Goal: Task Accomplishment & Management: Use online tool/utility

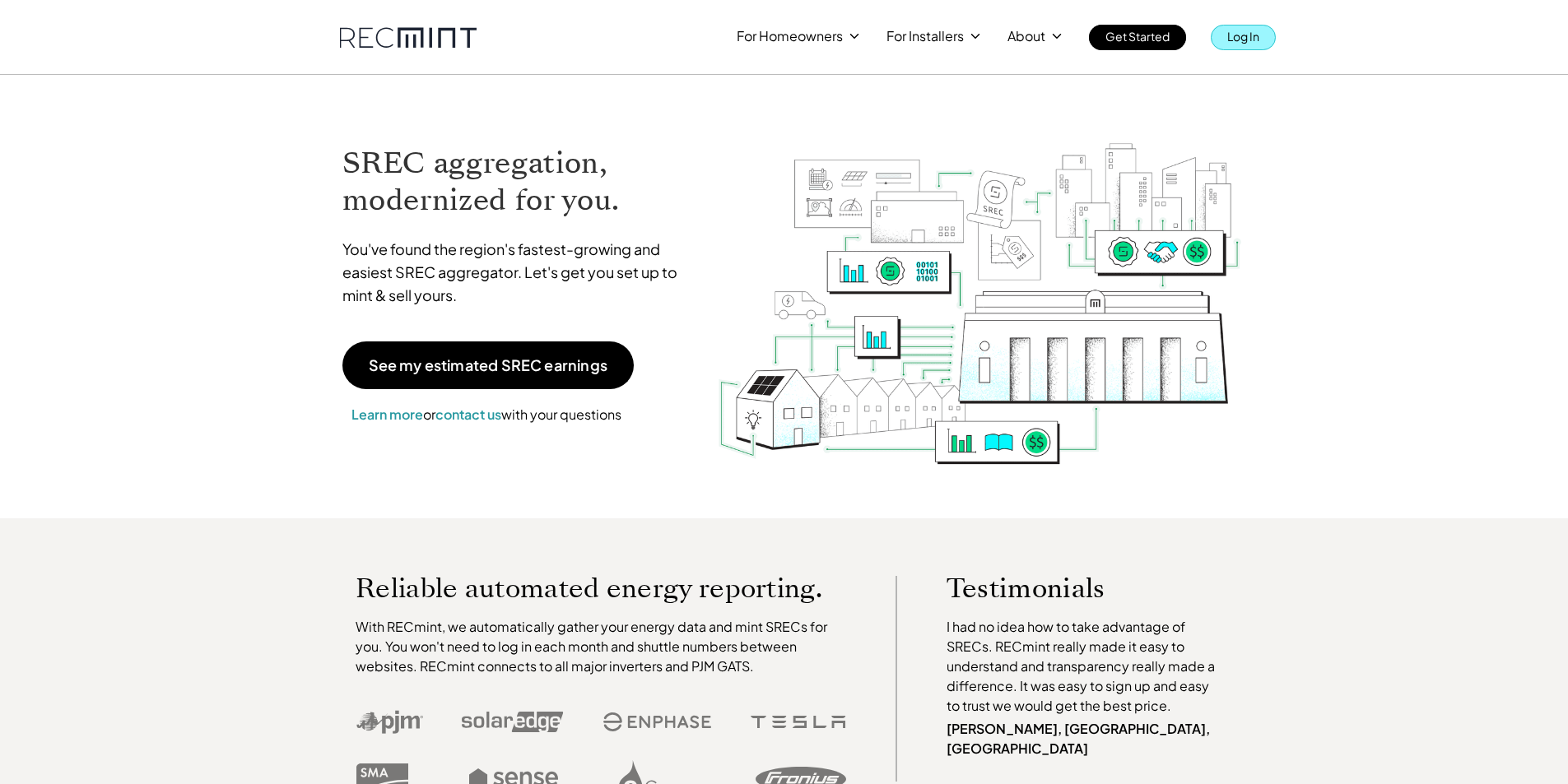
click at [1248, 38] on p "Log In" at bounding box center [1243, 36] width 32 height 23
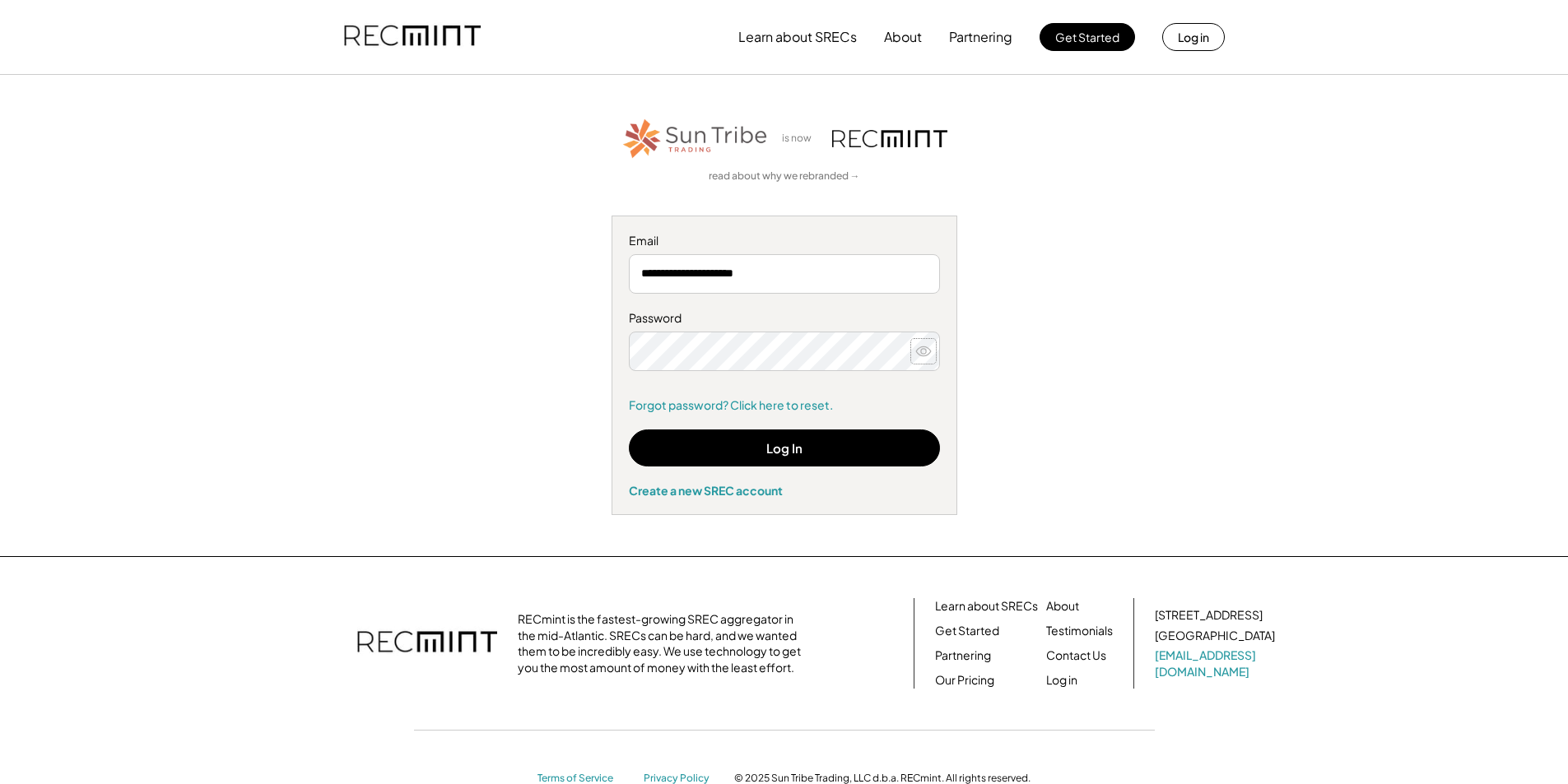
click at [922, 350] on icon at bounding box center [924, 351] width 17 height 17
click at [798, 441] on button "Log In" at bounding box center [784, 448] width 312 height 37
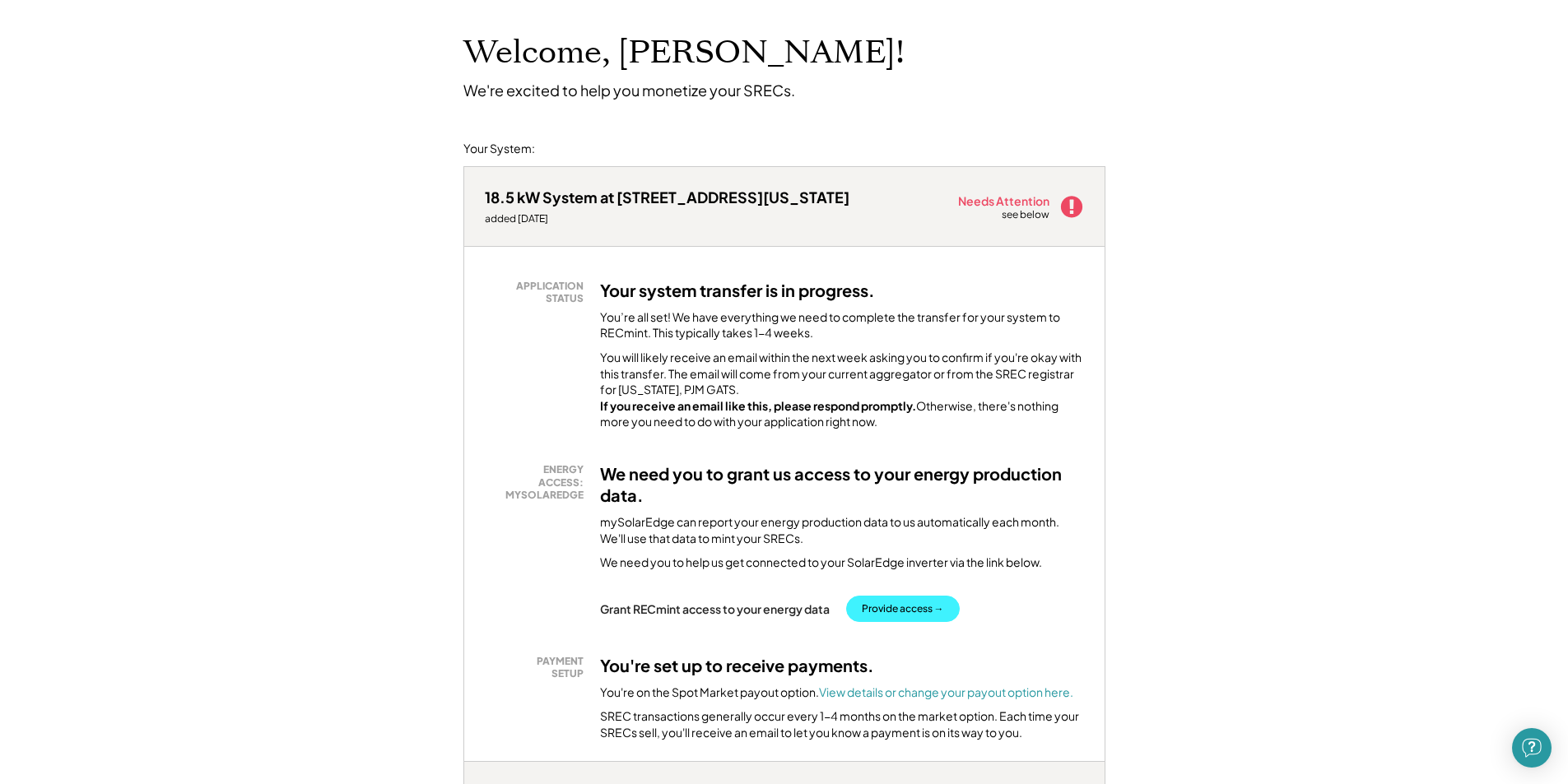
scroll to position [165, 0]
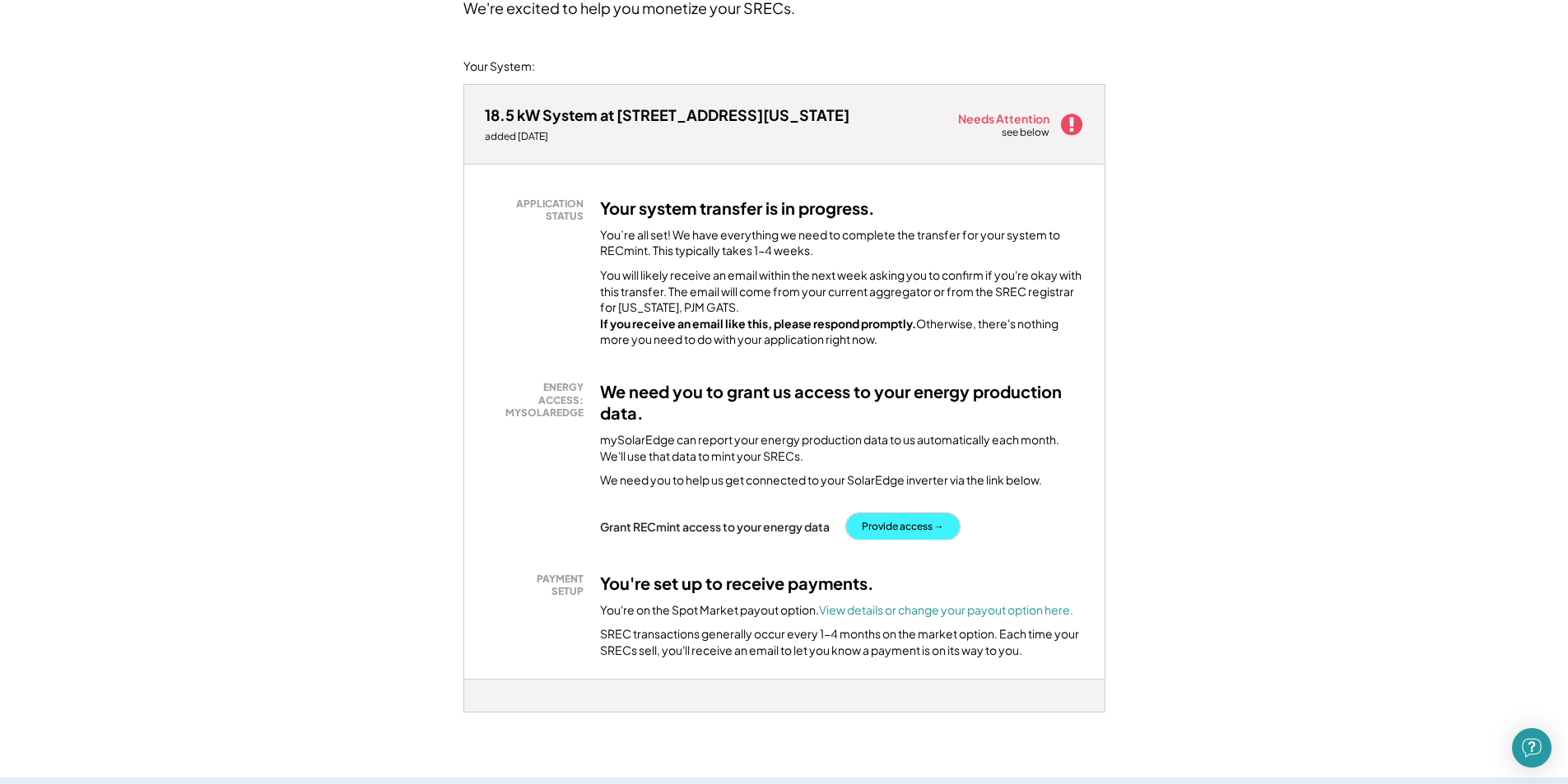
click at [899, 536] on button "Provide access →" at bounding box center [902, 526] width 113 height 27
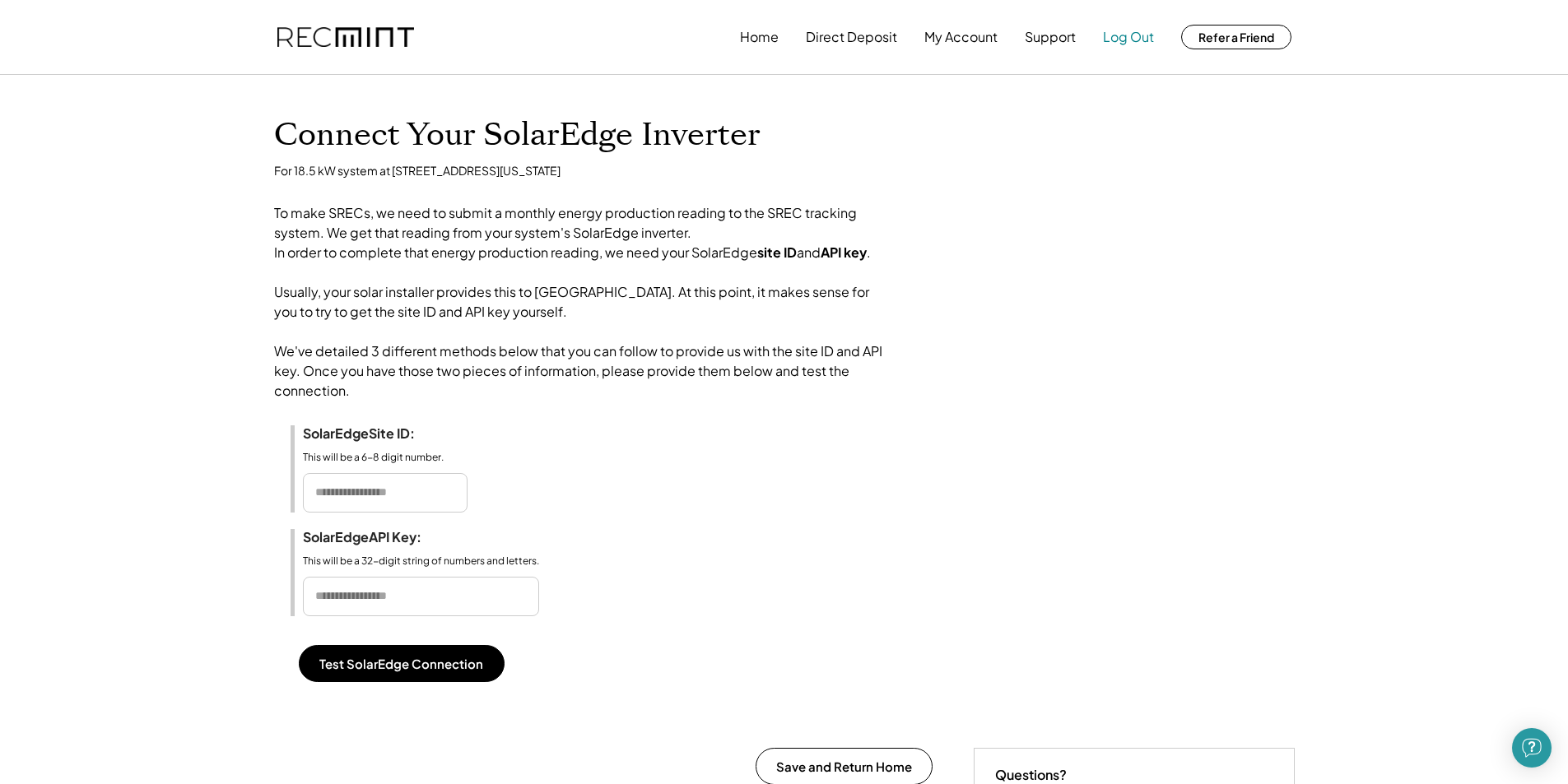
click at [1132, 34] on button "Log Out" at bounding box center [1127, 37] width 51 height 33
